Goal: Navigation & Orientation: Find specific page/section

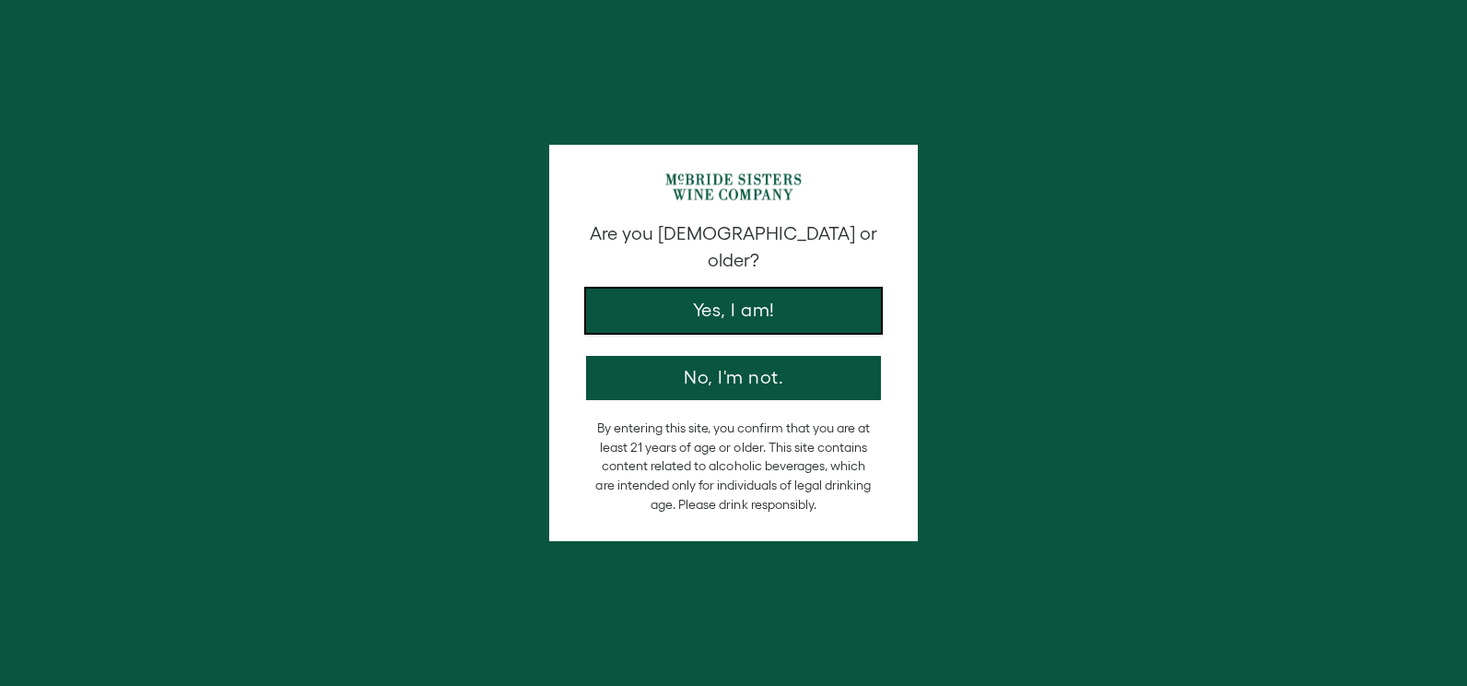
drag, startPoint x: 0, startPoint y: 0, endPoint x: 748, endPoint y: 292, distance: 803.3
click at [748, 292] on button "Yes, I am!" at bounding box center [733, 310] width 295 height 44
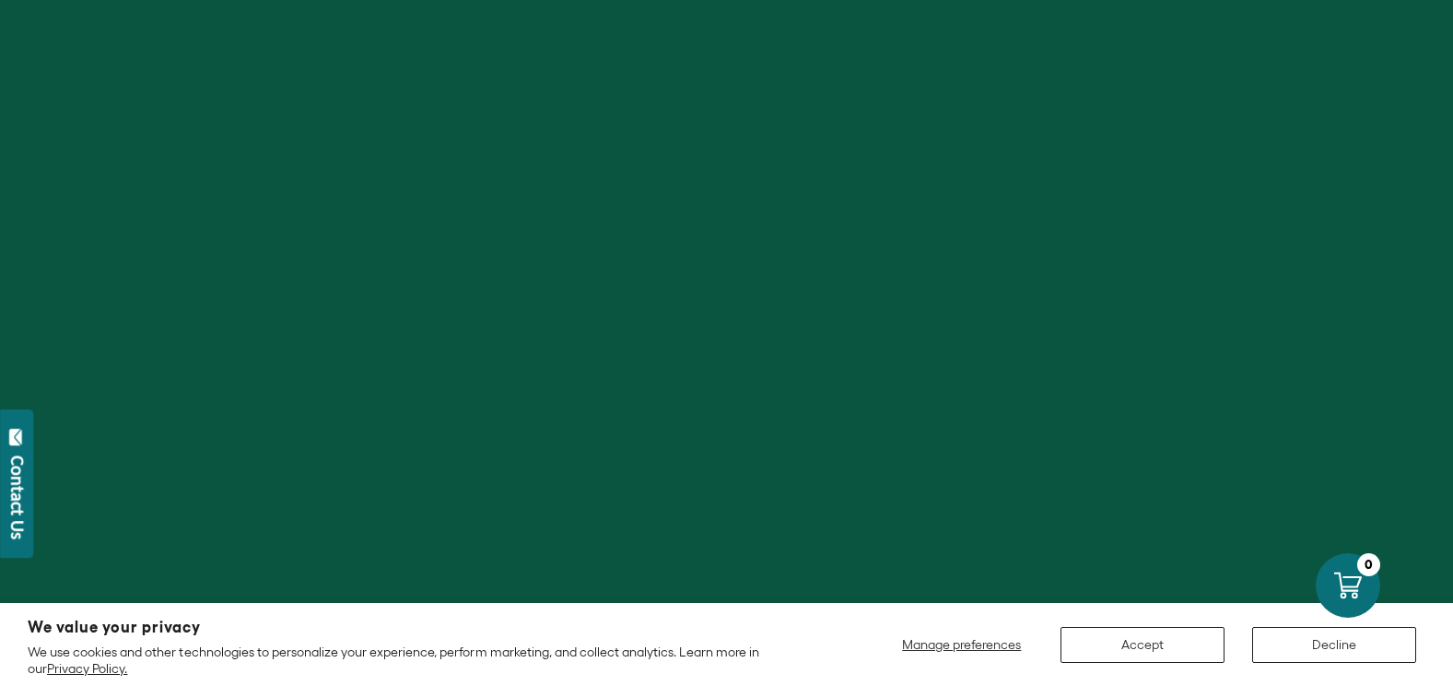
scroll to position [461, 0]
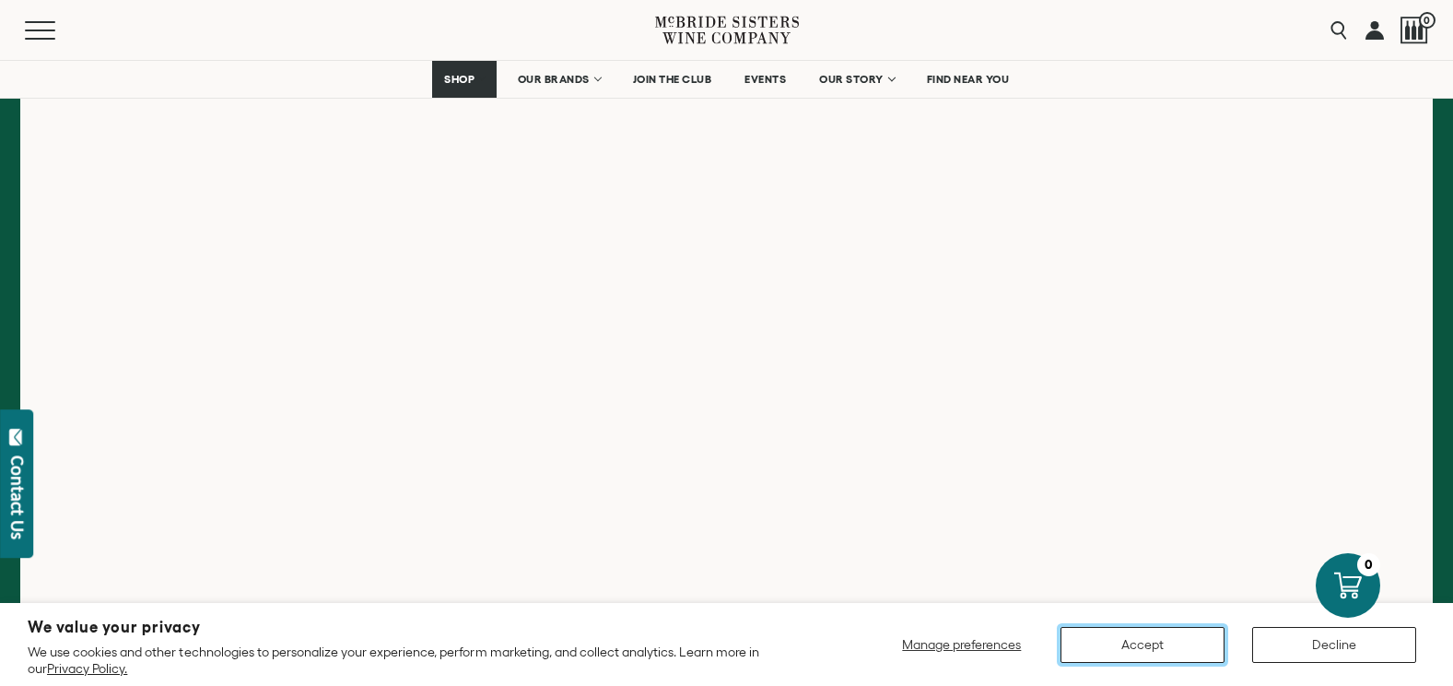
click at [1153, 656] on button "Accept" at bounding box center [1143, 645] width 164 height 36
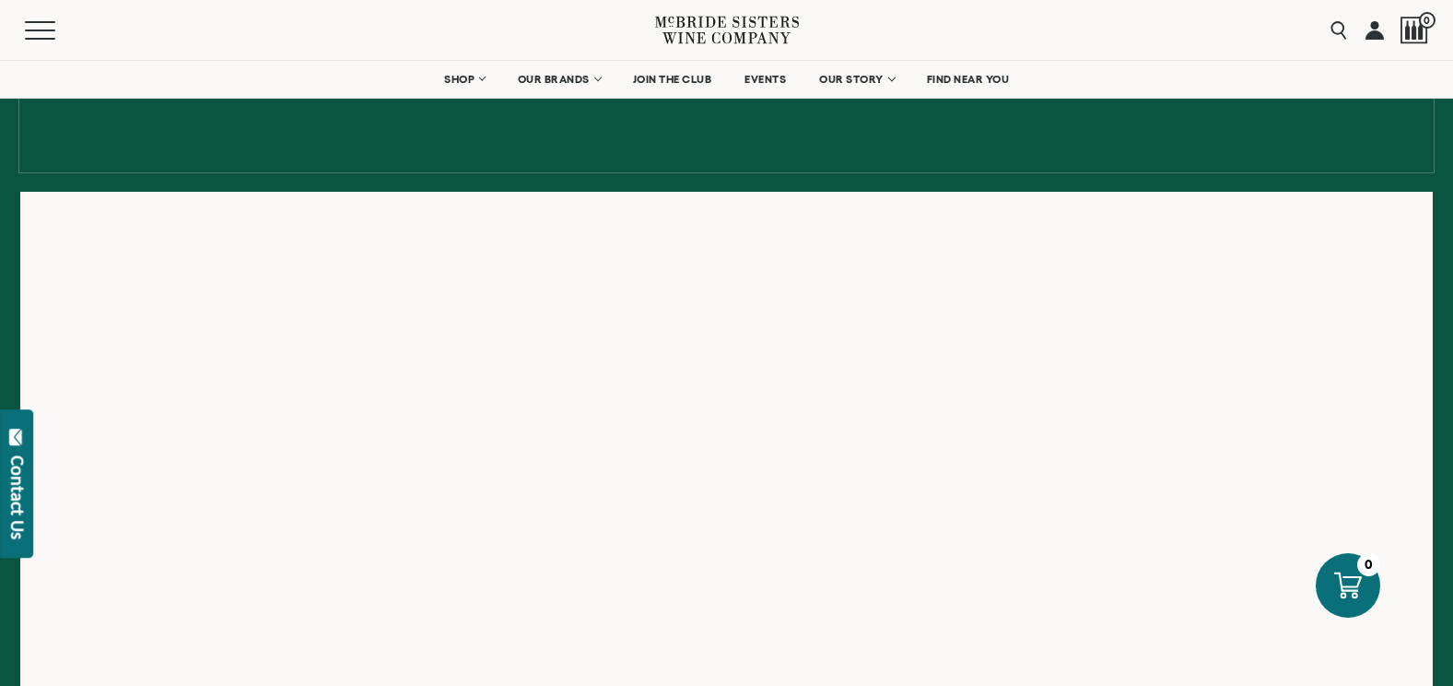
scroll to position [0, 0]
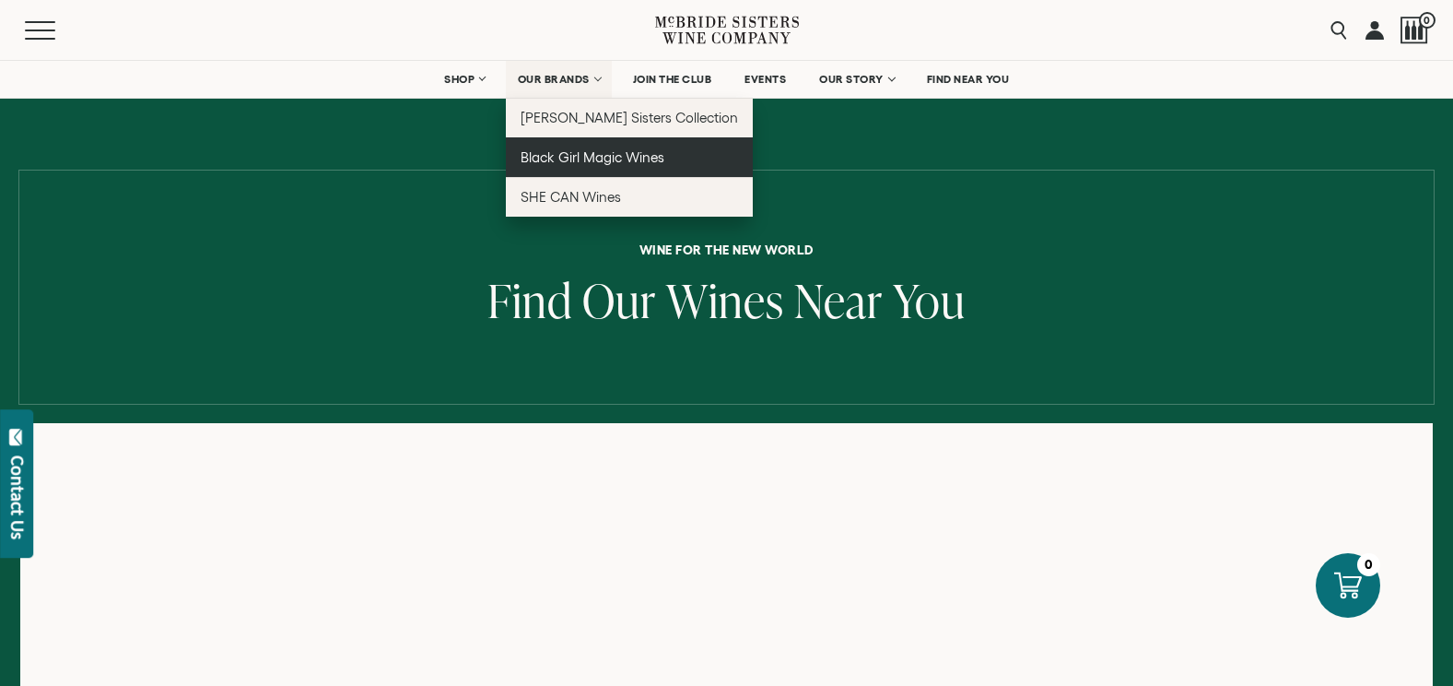
click at [572, 150] on span "Black Girl Magic Wines" at bounding box center [593, 157] width 144 height 16
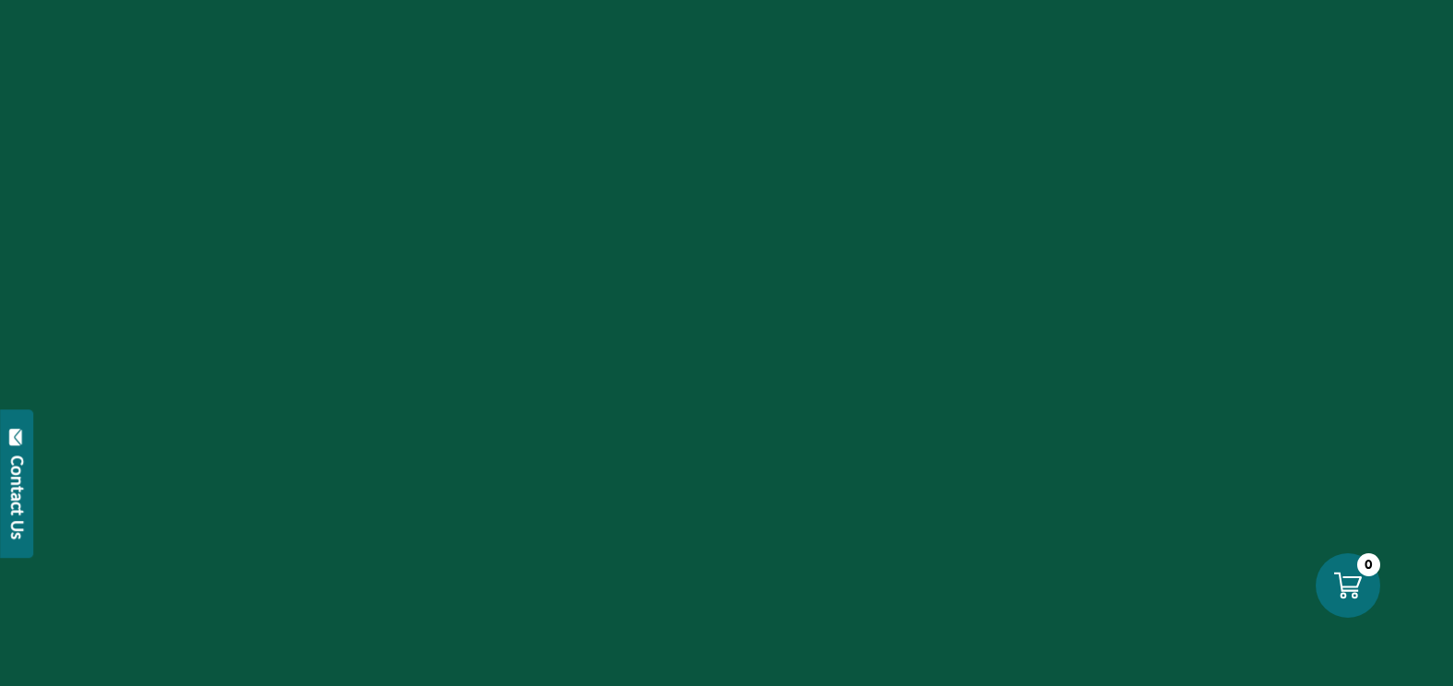
scroll to position [1475, 0]
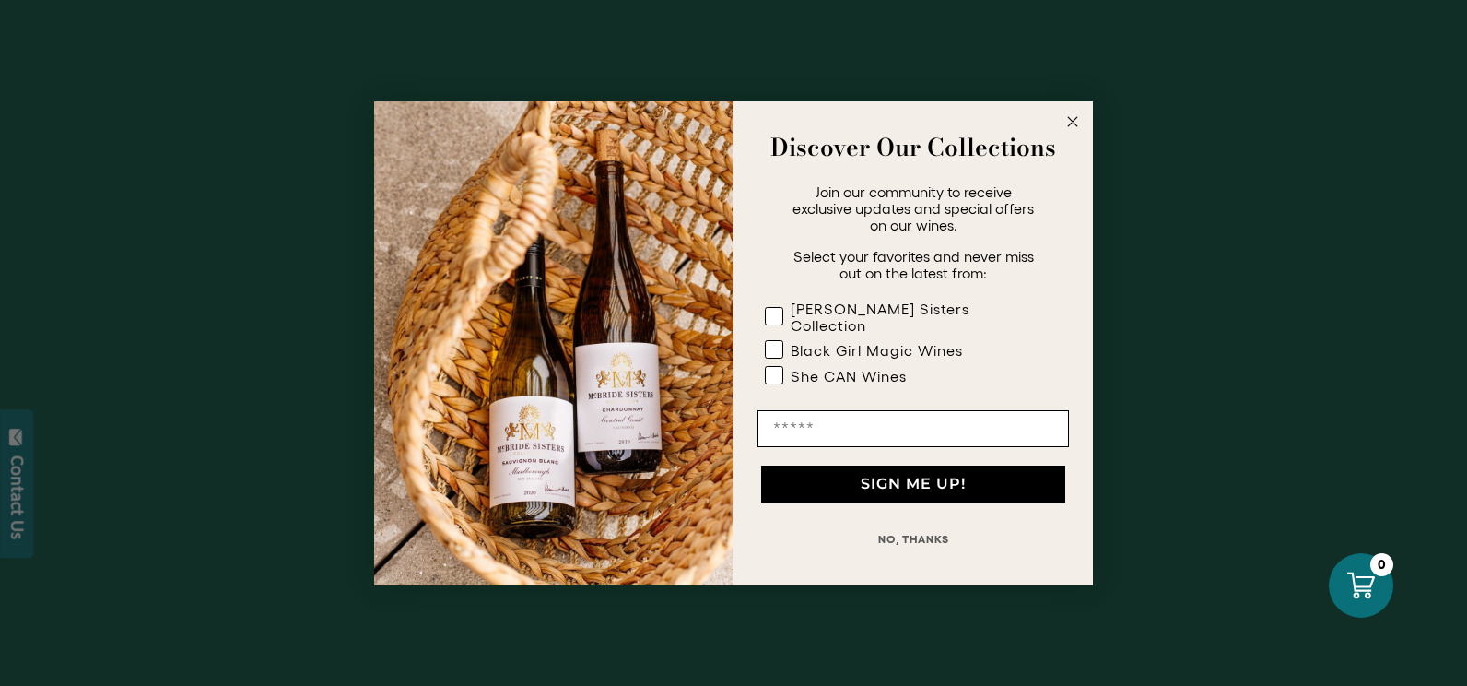
click at [1074, 122] on circle "Close dialog" at bounding box center [1073, 121] width 21 height 21
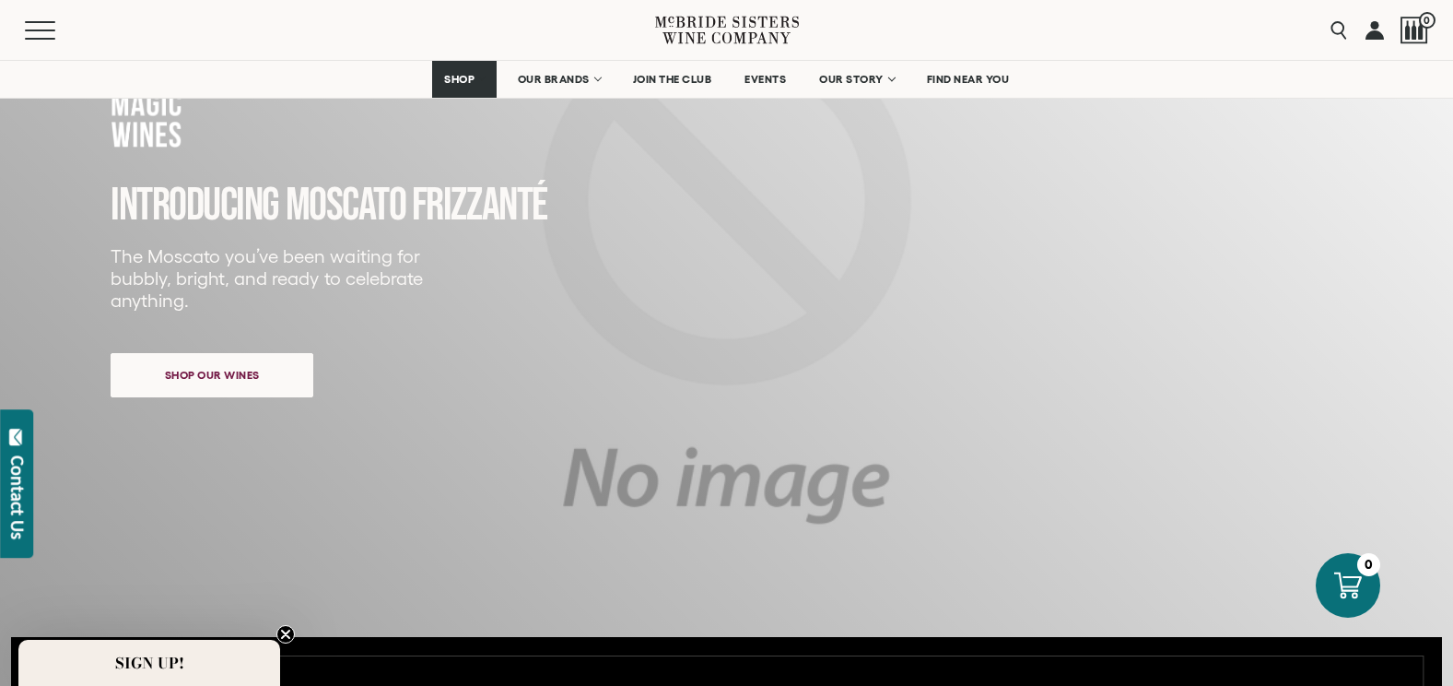
scroll to position [0, 0]
